Goal: Information Seeking & Learning: Learn about a topic

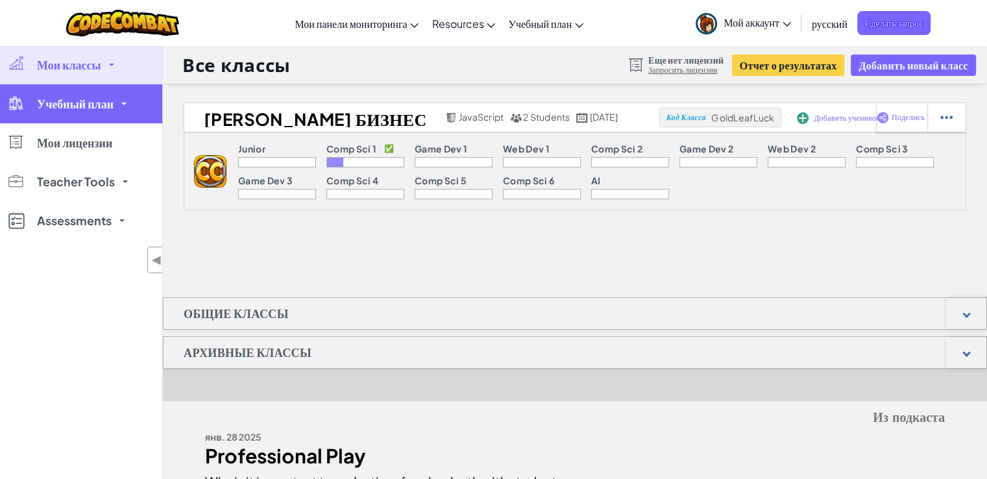
click at [99, 117] on link "Учебный план" at bounding box center [81, 103] width 162 height 39
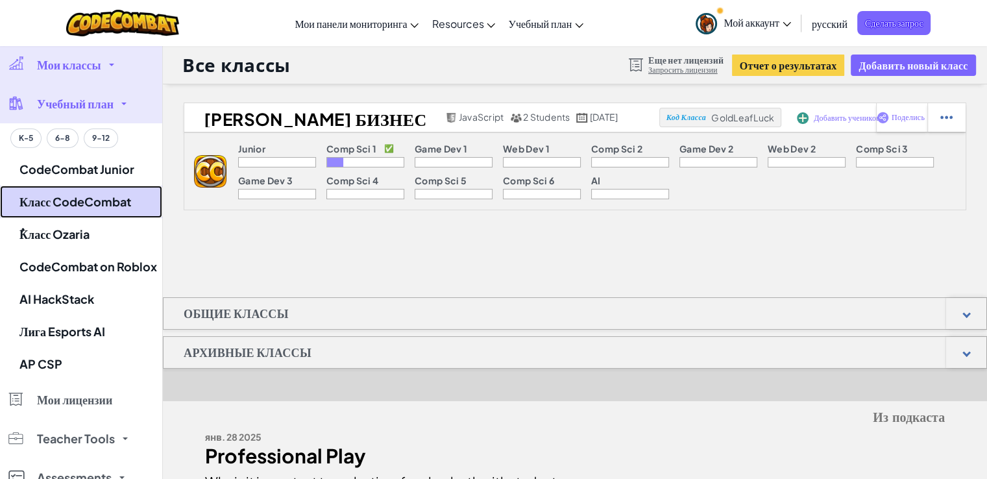
click at [123, 197] on link "Класс CodeCombat" at bounding box center [81, 202] width 162 height 32
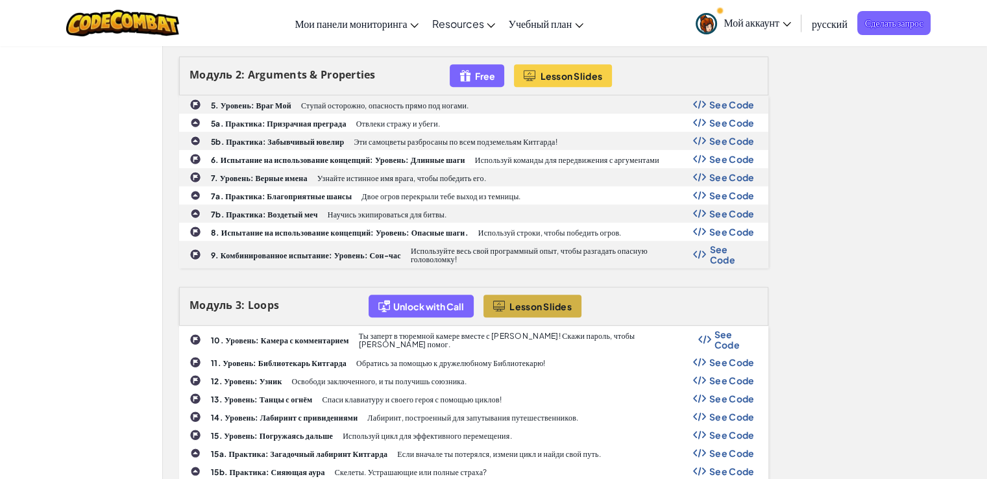
scroll to position [610, 0]
click at [719, 357] on span "See Code" at bounding box center [731, 362] width 45 height 10
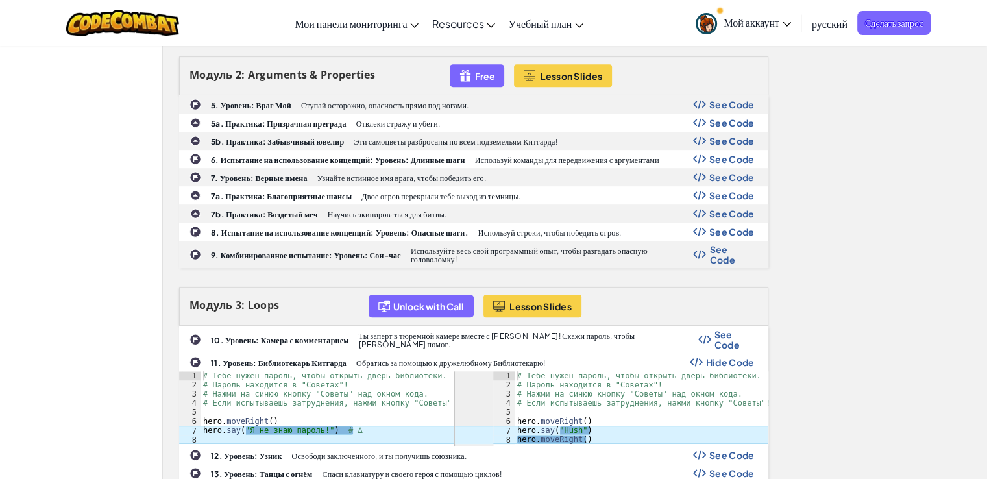
click at [721, 357] on span "Hide Code" at bounding box center [730, 362] width 49 height 10
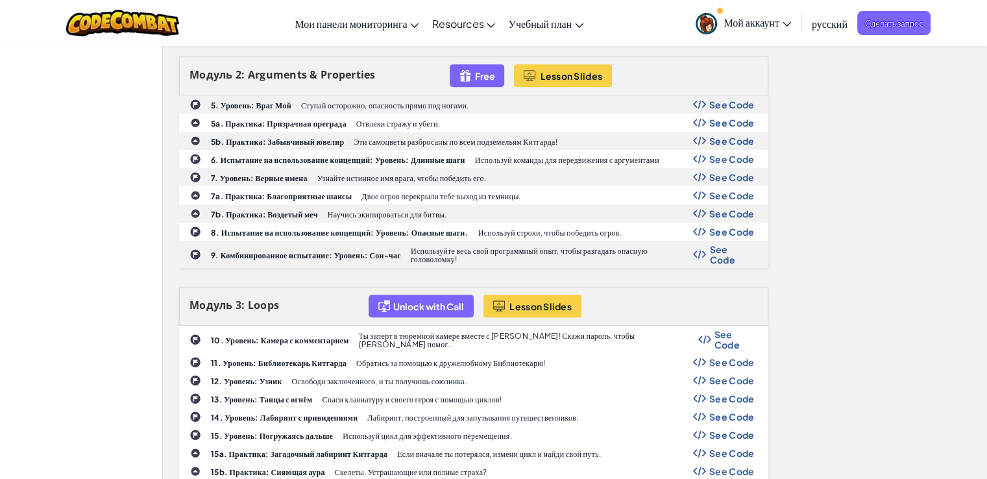
click at [348, 354] on div "11. Уровень: Библиотекарь Китгарда Обратись за помощью к дружелюбному Библиотек…" at bounding box center [474, 362] width 588 height 17
click at [310, 358] on b "11. Уровень: Библиотекарь Китгарда" at bounding box center [279, 363] width 136 height 10
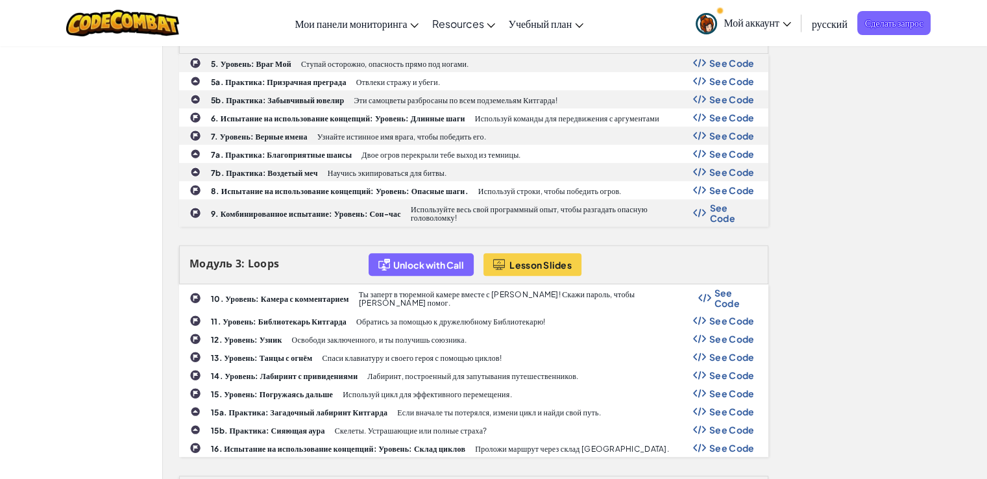
scroll to position [654, 0]
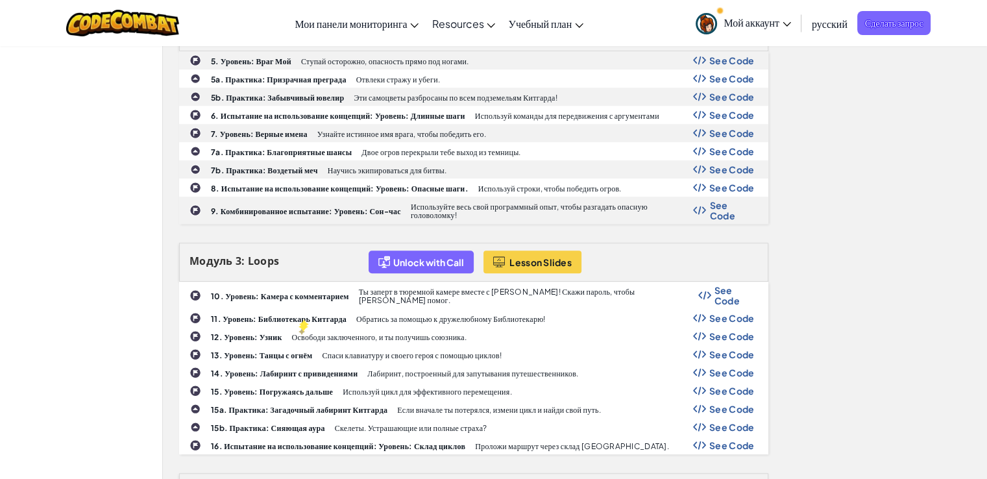
click at [298, 333] on p "Освободи заключенного, и ты получишь союзника." at bounding box center [379, 337] width 175 height 8
click at [193, 330] on img at bounding box center [195, 336] width 12 height 12
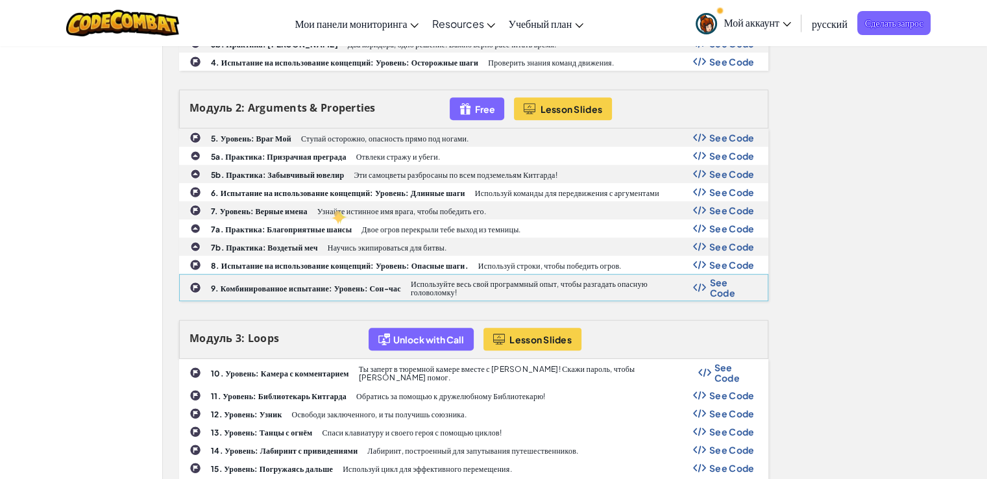
scroll to position [576, 0]
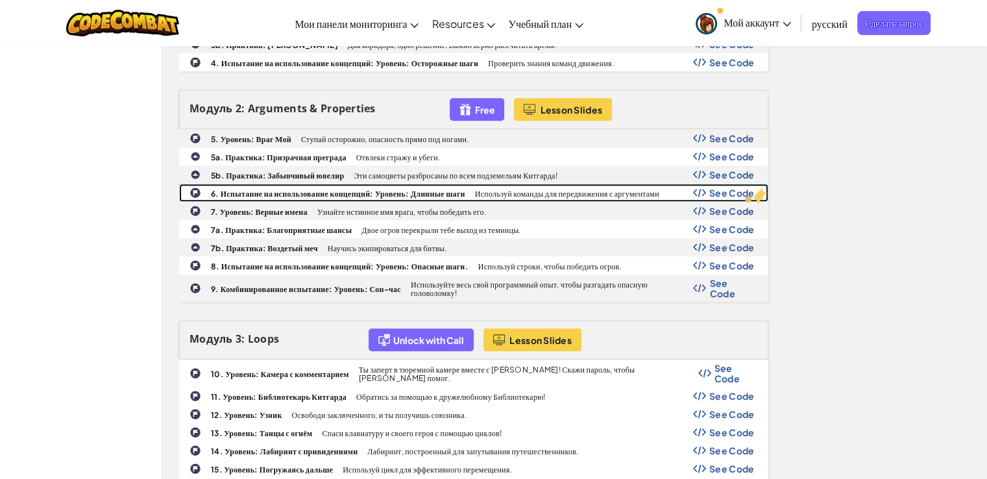
click at [742, 193] on span "See Code" at bounding box center [731, 192] width 45 height 10
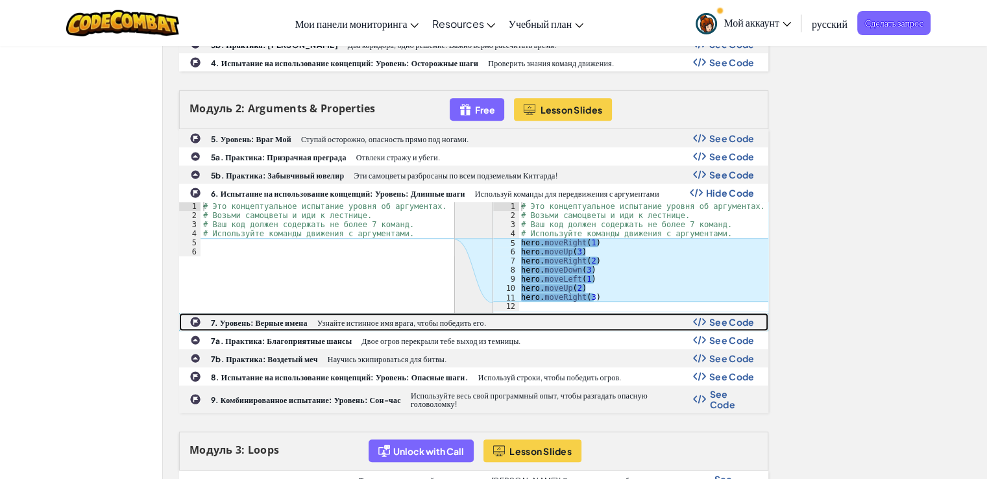
click at [718, 325] on div "7. Уровень: Верные имена Узнайте истинное имя врага, чтобы победить его. See Co…" at bounding box center [474, 321] width 588 height 17
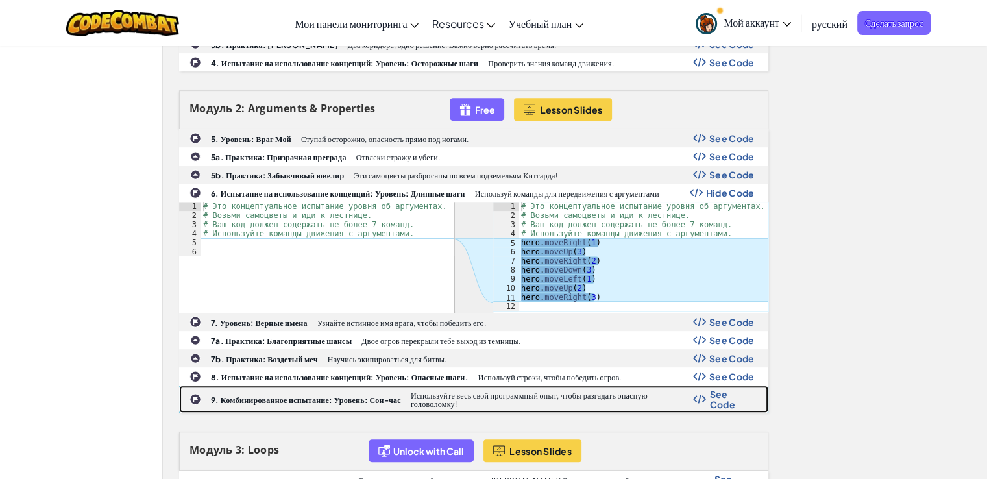
click at [716, 389] on span "See Code" at bounding box center [731, 399] width 45 height 21
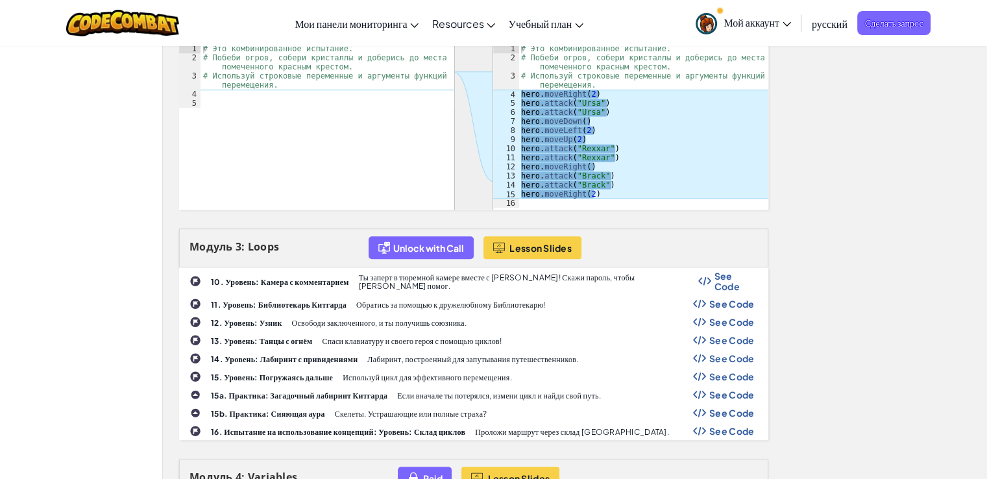
scroll to position [953, 0]
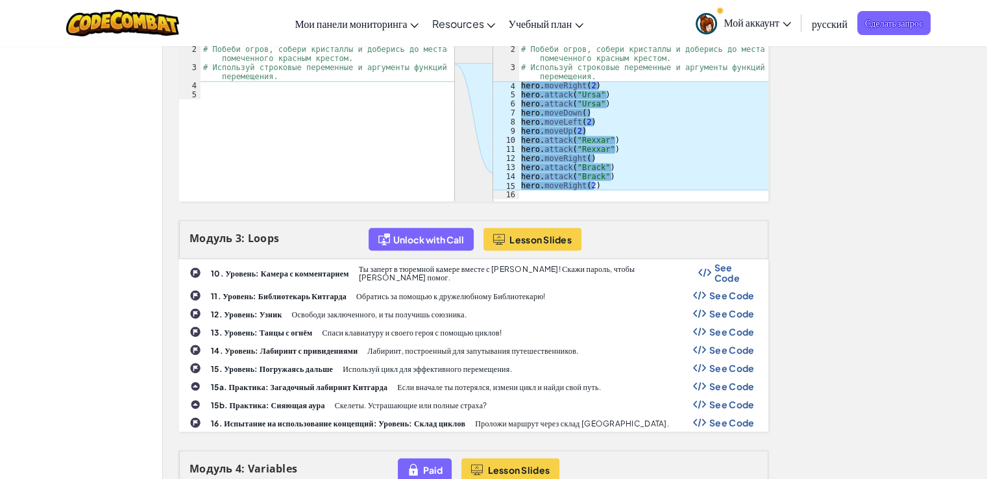
click at [463, 287] on div "11. Уровень: Библиотекарь Китгарда Обратись за помощью к дружелюбному Библиотек…" at bounding box center [474, 295] width 588 height 17
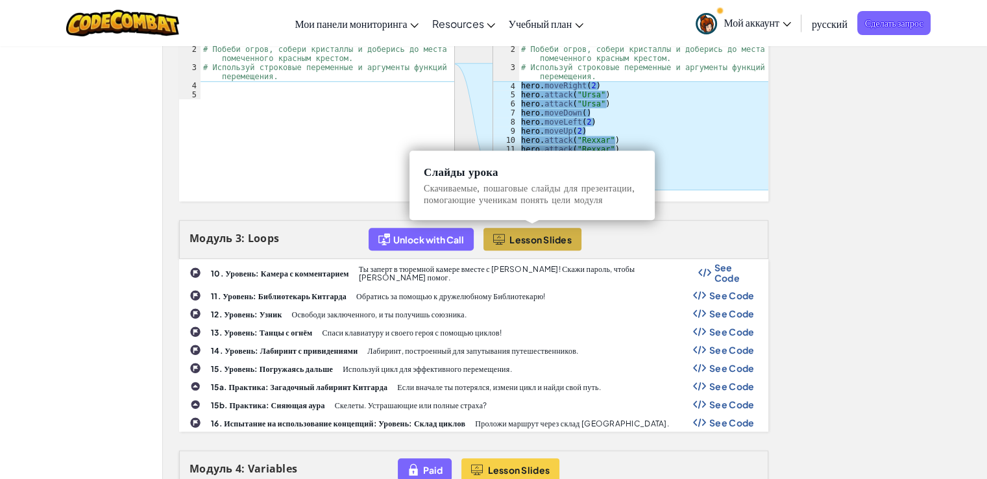
click at [553, 241] on button "Lesson Slides" at bounding box center [532, 239] width 98 height 23
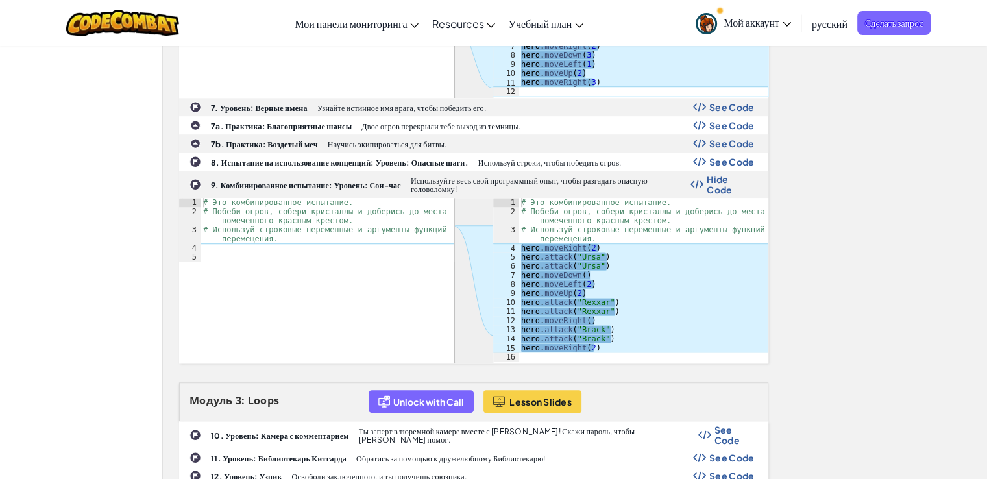
scroll to position [791, 0]
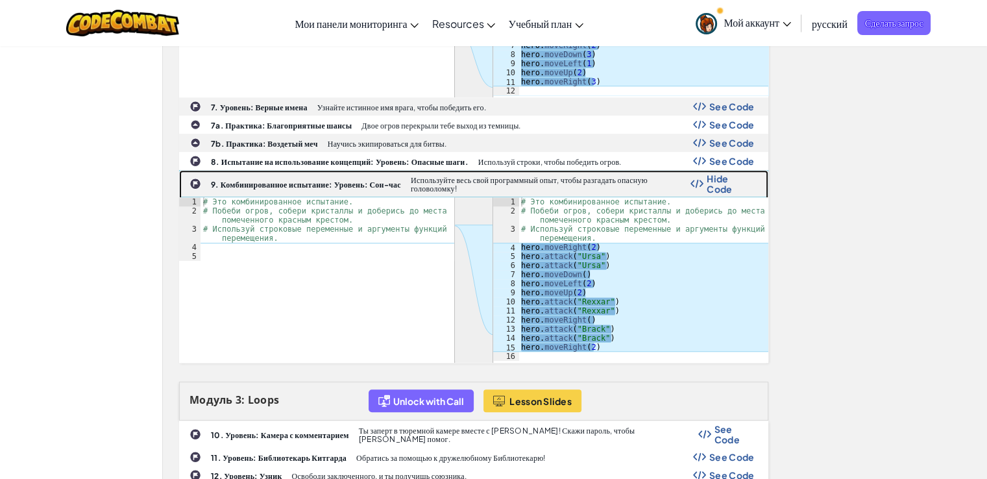
click at [296, 185] on div "9. Комбинированное испытание: Уровень: Сон-час Используйте весь свой программны…" at bounding box center [474, 184] width 588 height 26
